Goal: Understand process/instructions

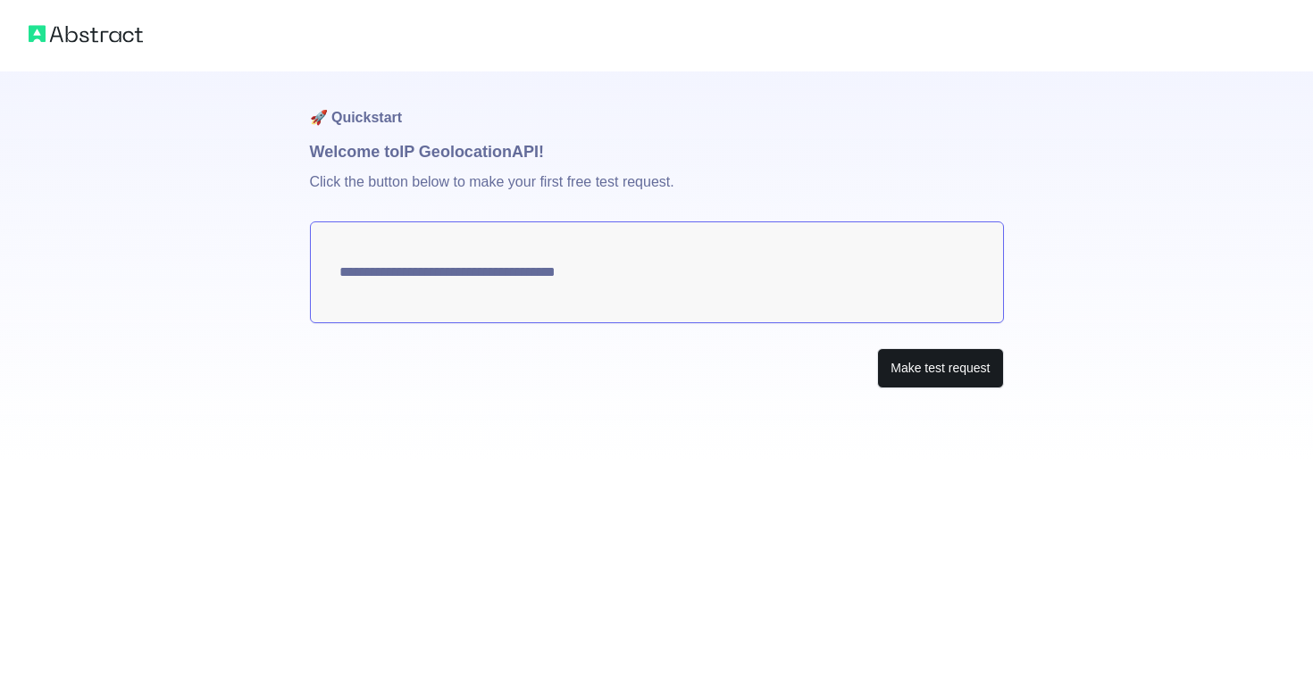
type textarea "**********"
click at [893, 380] on button "Make test request" at bounding box center [940, 368] width 126 height 40
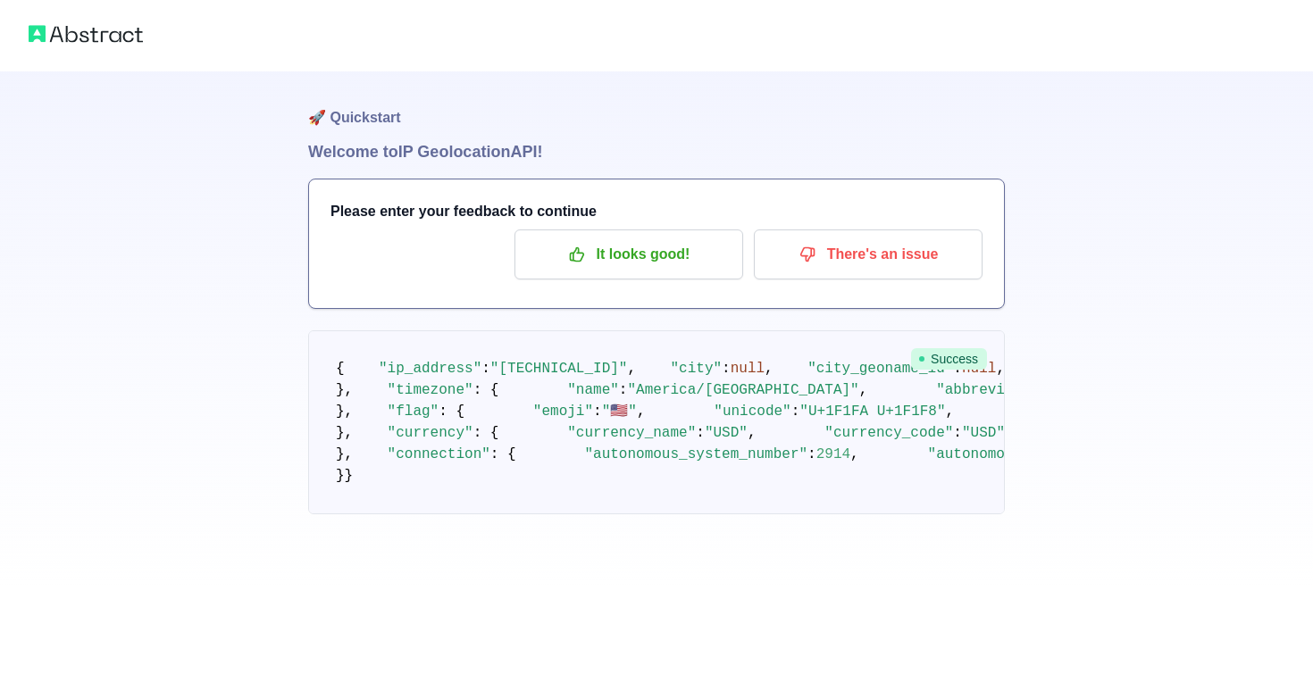
click at [934, 358] on span "Success" at bounding box center [949, 358] width 76 height 21
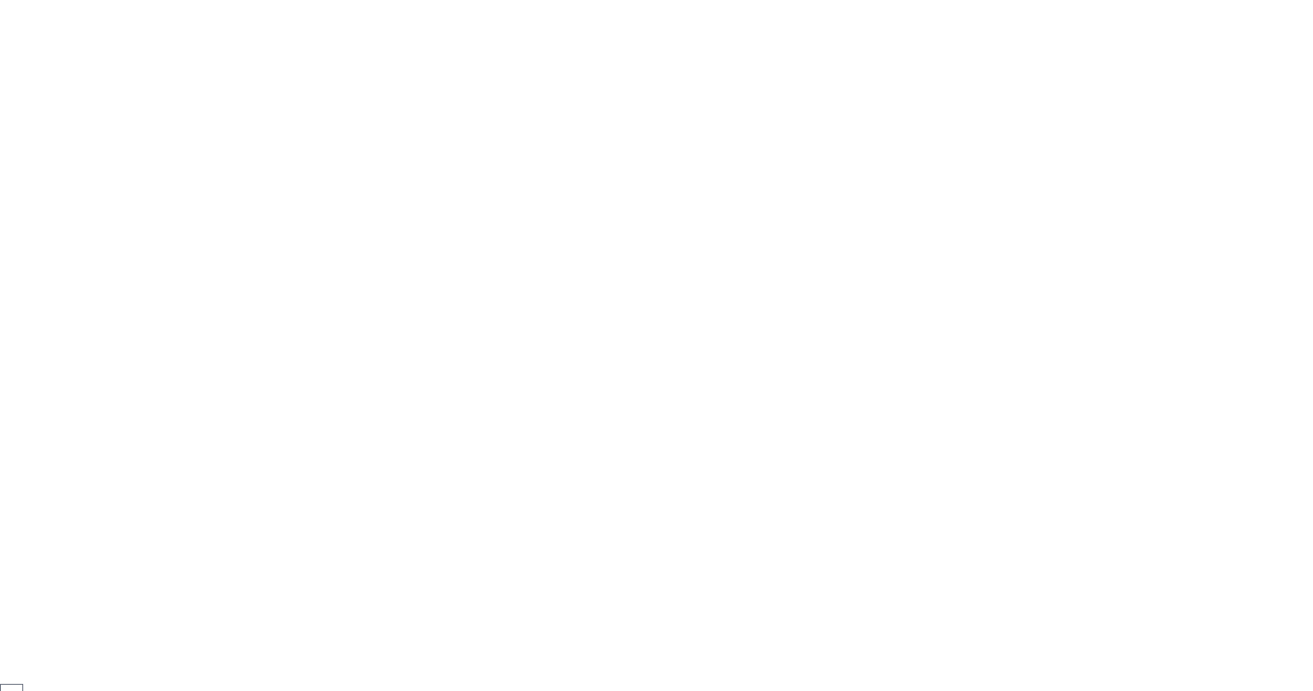
scroll to position [1222, 0]
